Goal: Task Accomplishment & Management: Manage account settings

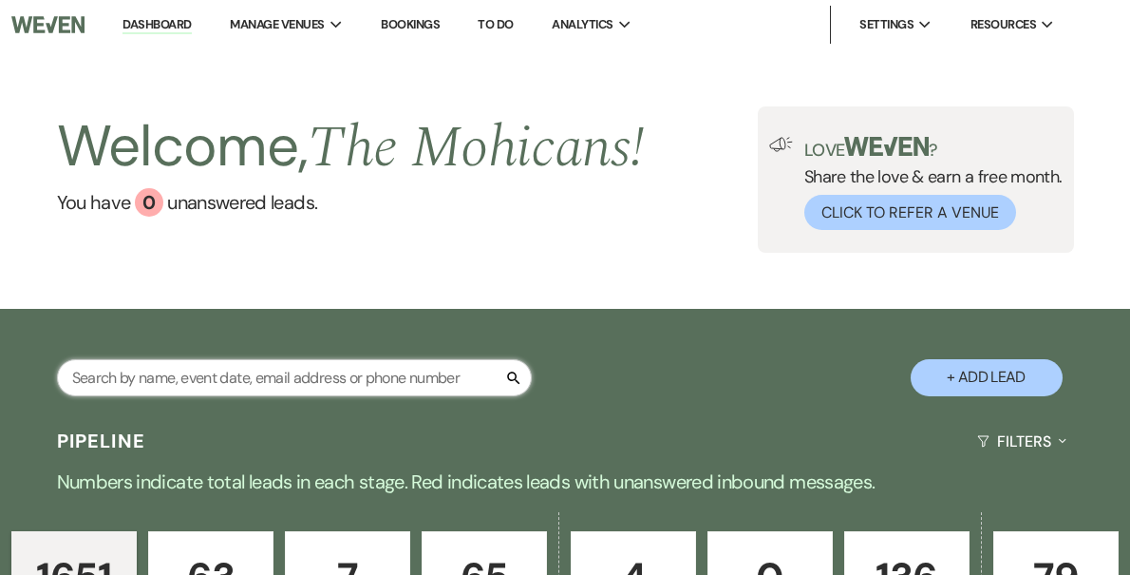
click at [331, 384] on input "text" at bounding box center [294, 377] width 475 height 37
type input "[PERSON_NAME]"
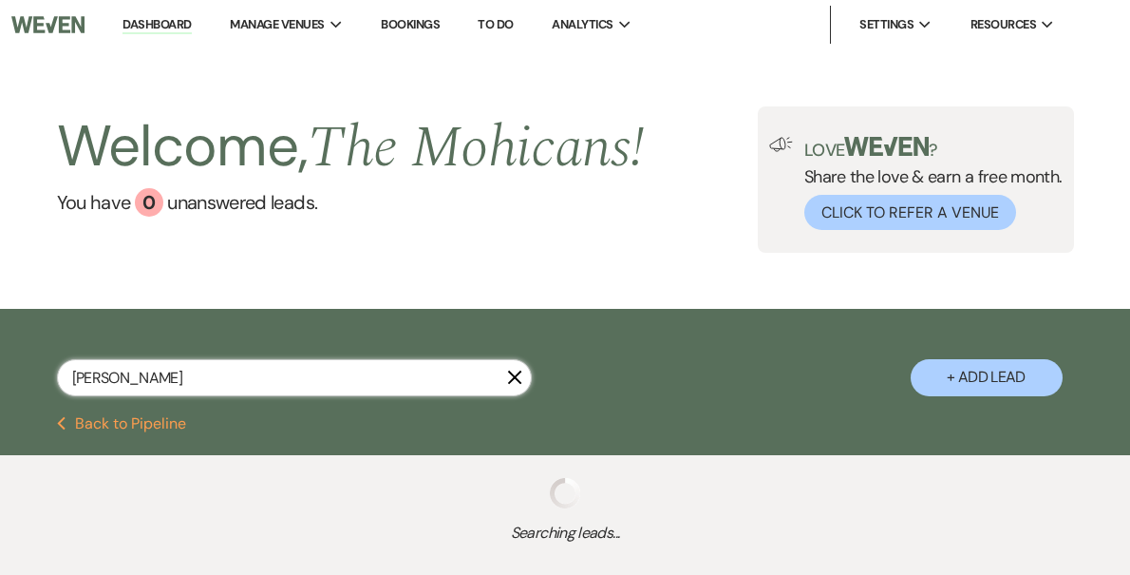
select select "8"
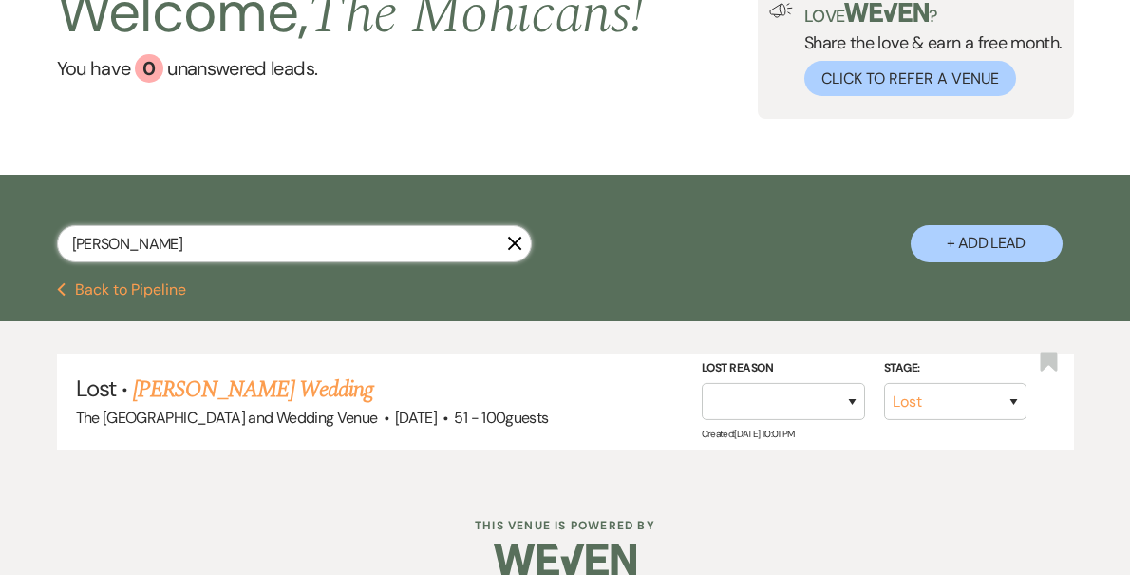
scroll to position [163, 0]
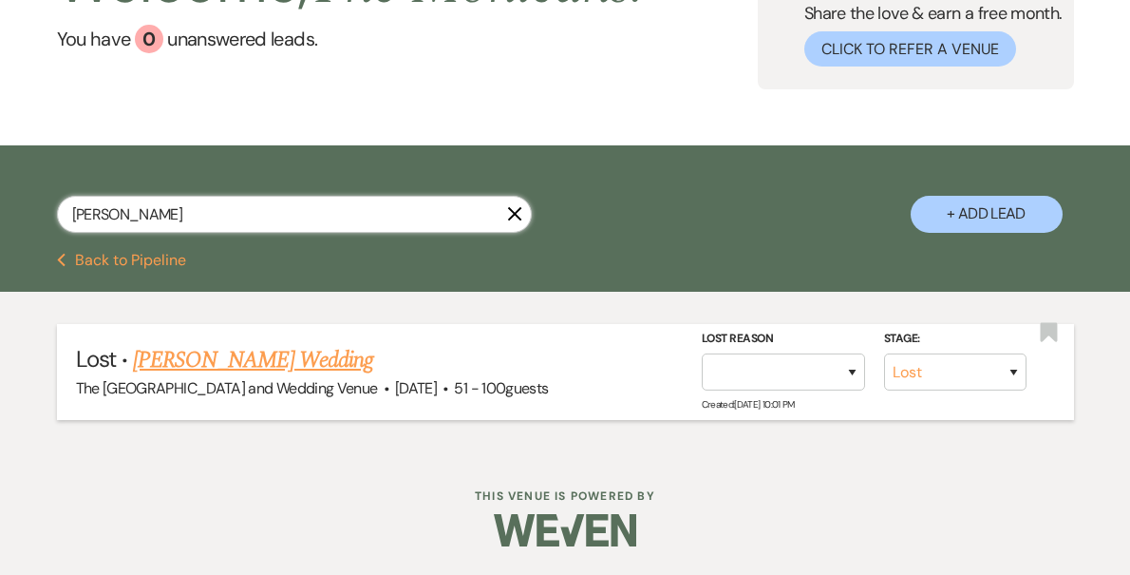
type input "[PERSON_NAME]"
click at [933, 372] on select "Inquiry Follow Up Tour Requested Tour Confirmed Toured Proposal Sent Booked Lost" at bounding box center [955, 371] width 142 height 37
select select "4"
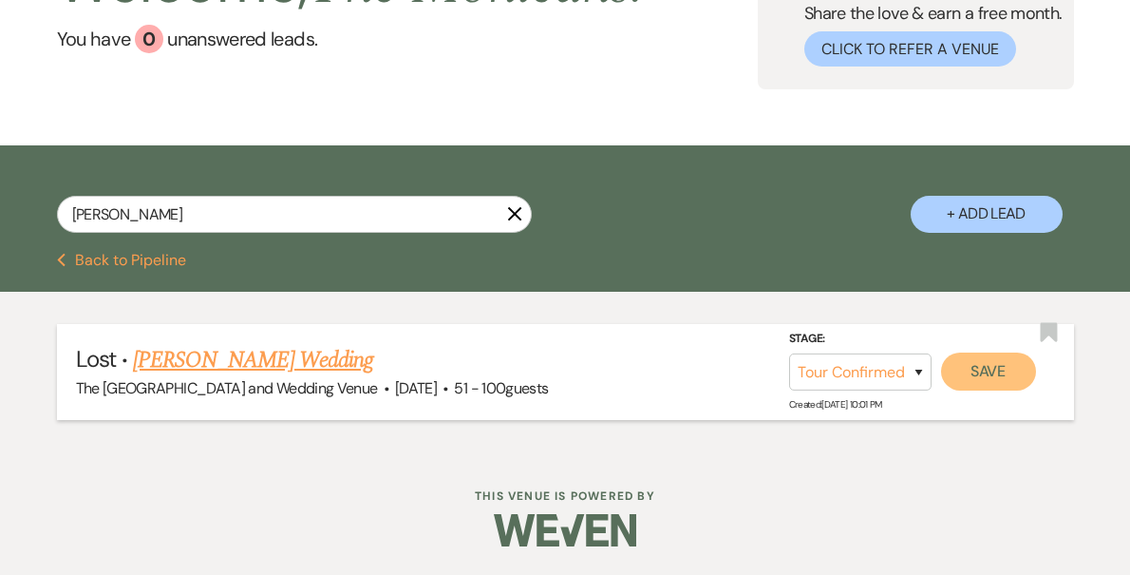
click at [981, 368] on button "Save" at bounding box center [988, 371] width 95 height 38
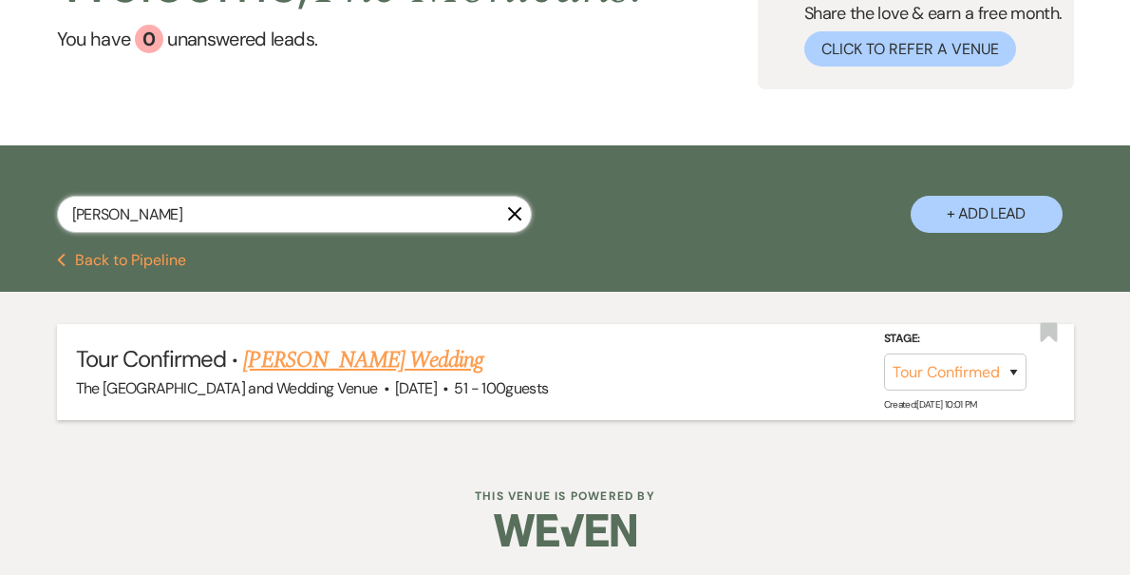
click at [357, 214] on input "[PERSON_NAME]" at bounding box center [294, 214] width 475 height 37
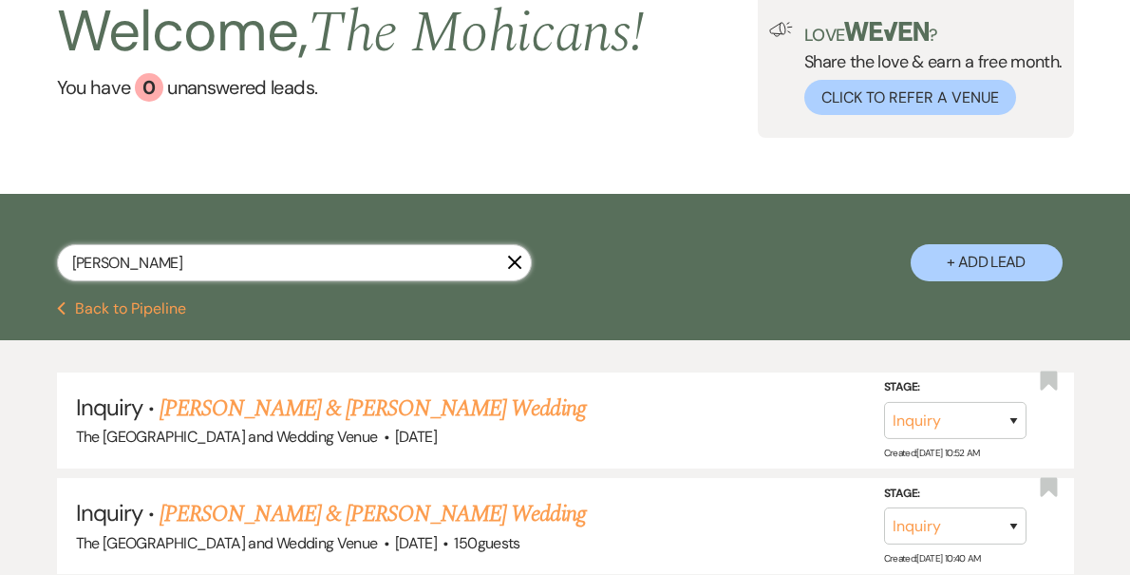
scroll to position [163, 0]
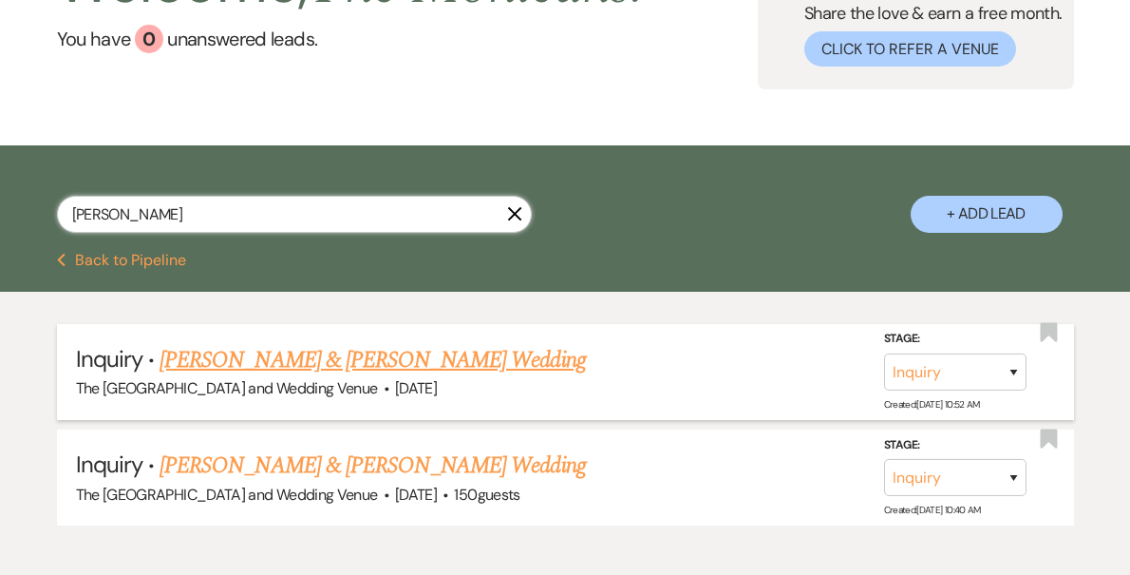
type input "[PERSON_NAME]"
click at [955, 378] on select "Inquiry Follow Up Tour Requested Tour Confirmed Toured Proposal Sent Booked Lost" at bounding box center [955, 371] width 142 height 37
select select "4"
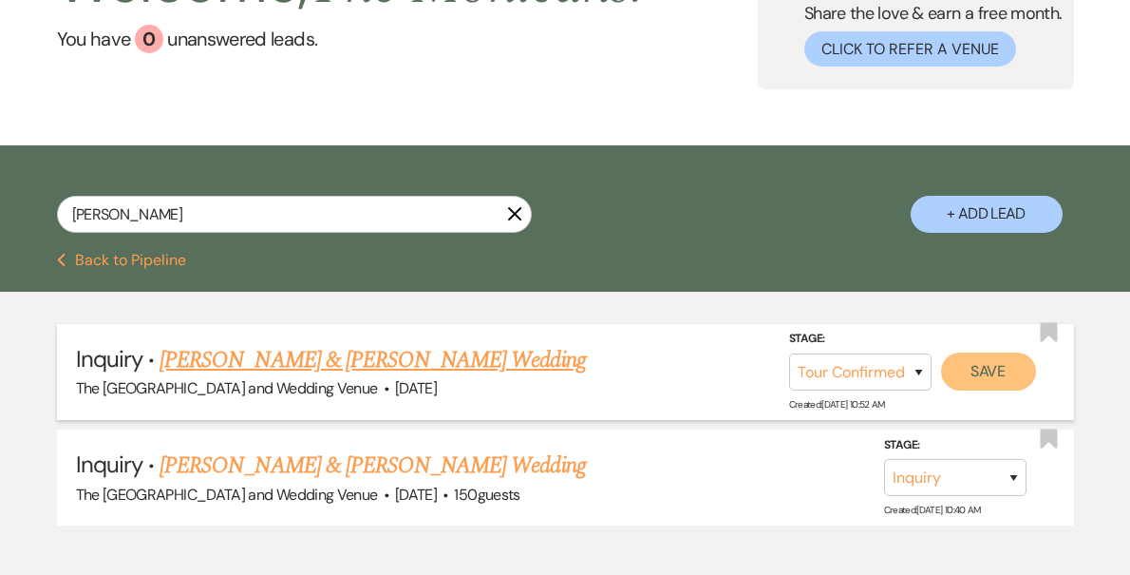
click at [1001, 368] on button "Save" at bounding box center [988, 371] width 95 height 38
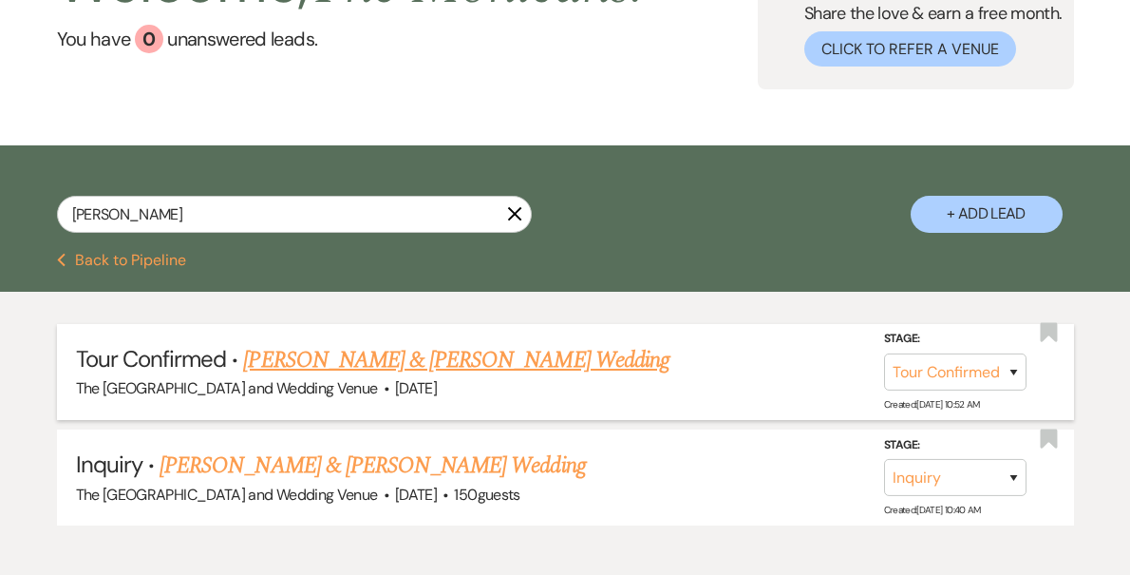
scroll to position [0, 0]
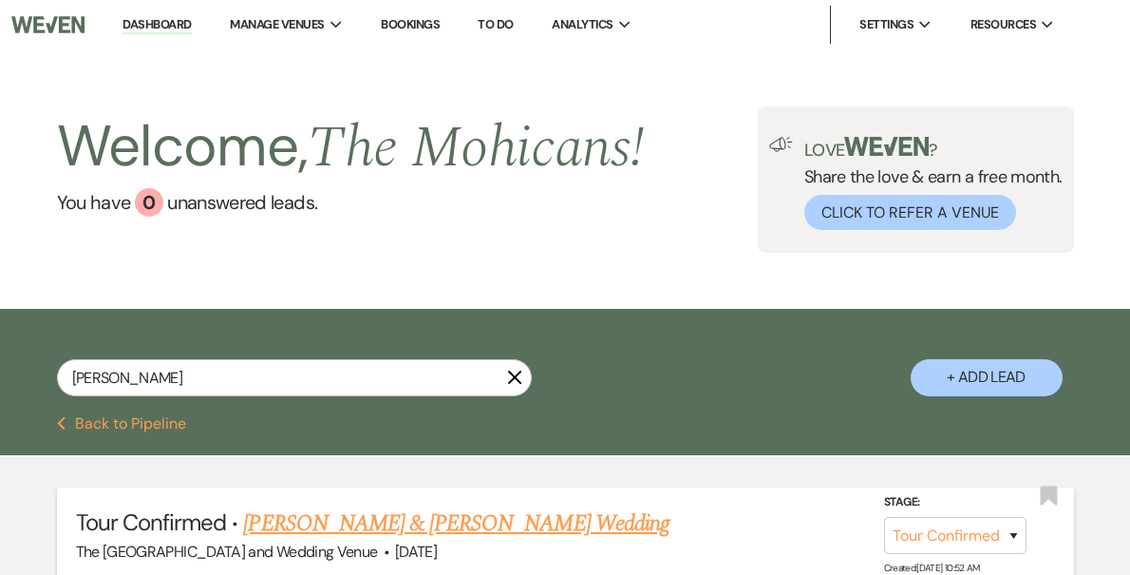
click at [191, 31] on link "Dashboard" at bounding box center [157, 25] width 68 height 18
select select "4"
